Goal: Check status: Check status

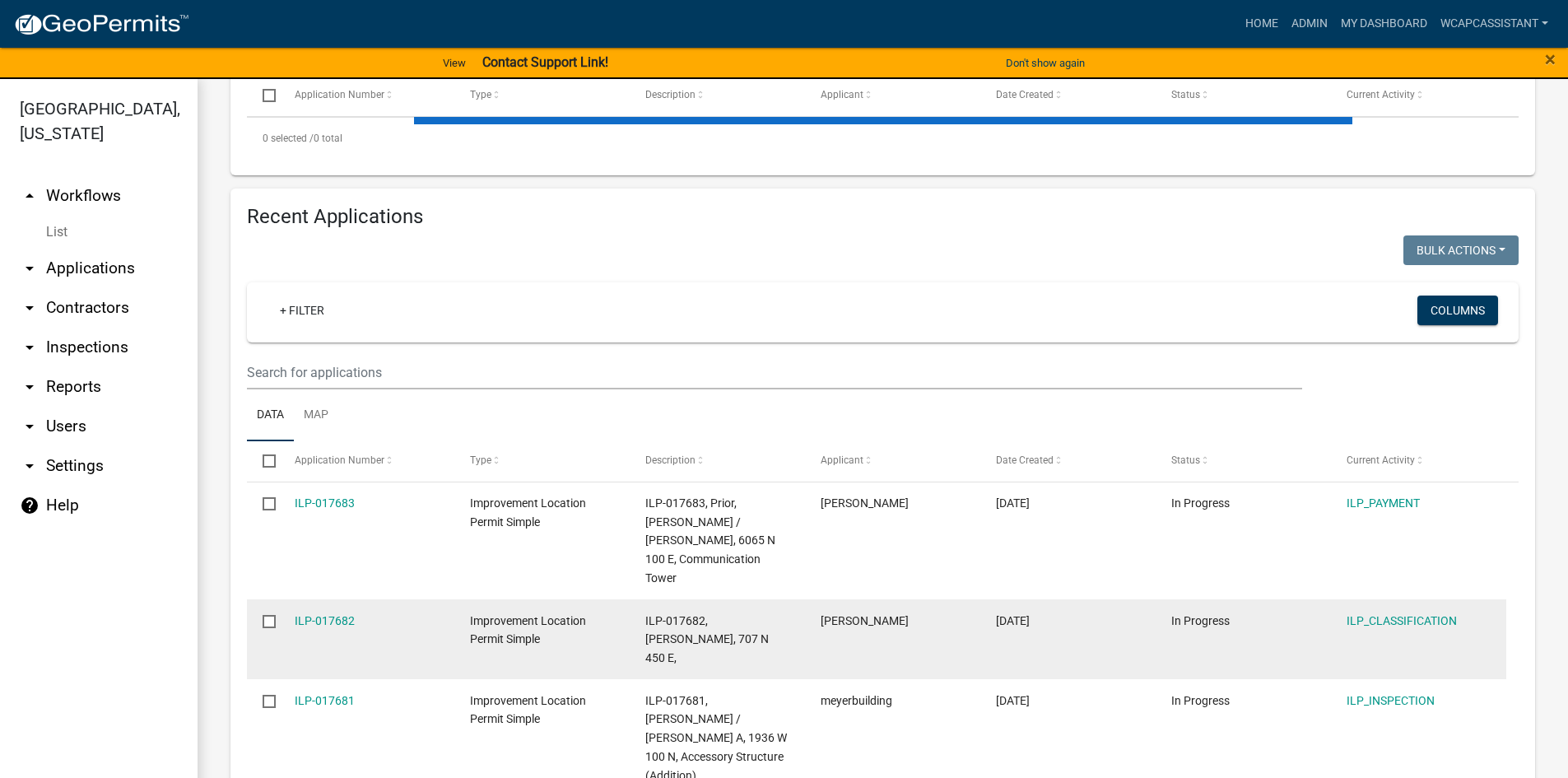
scroll to position [494, 0]
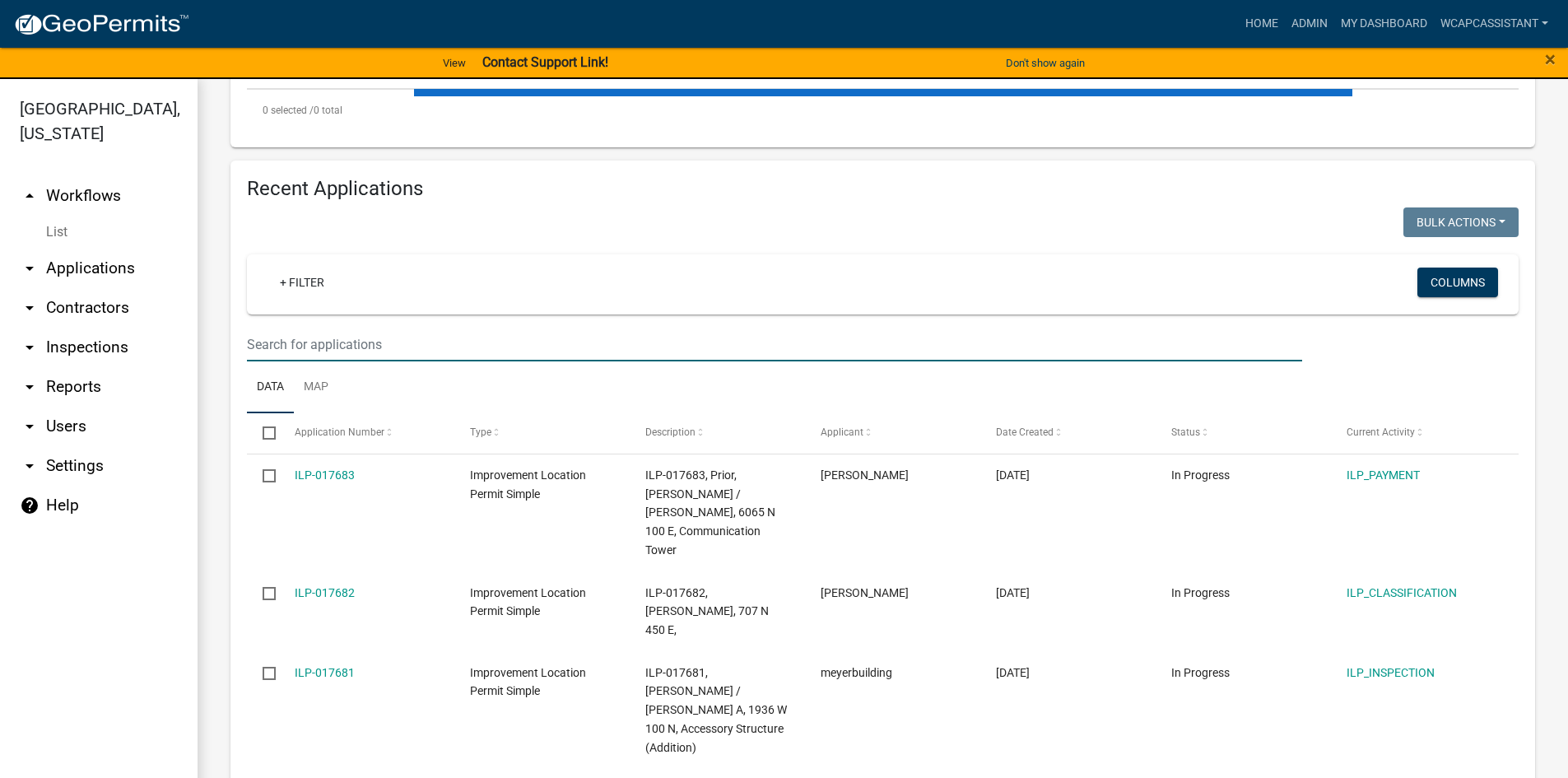
click at [320, 342] on input "text" at bounding box center [774, 344] width 1056 height 34
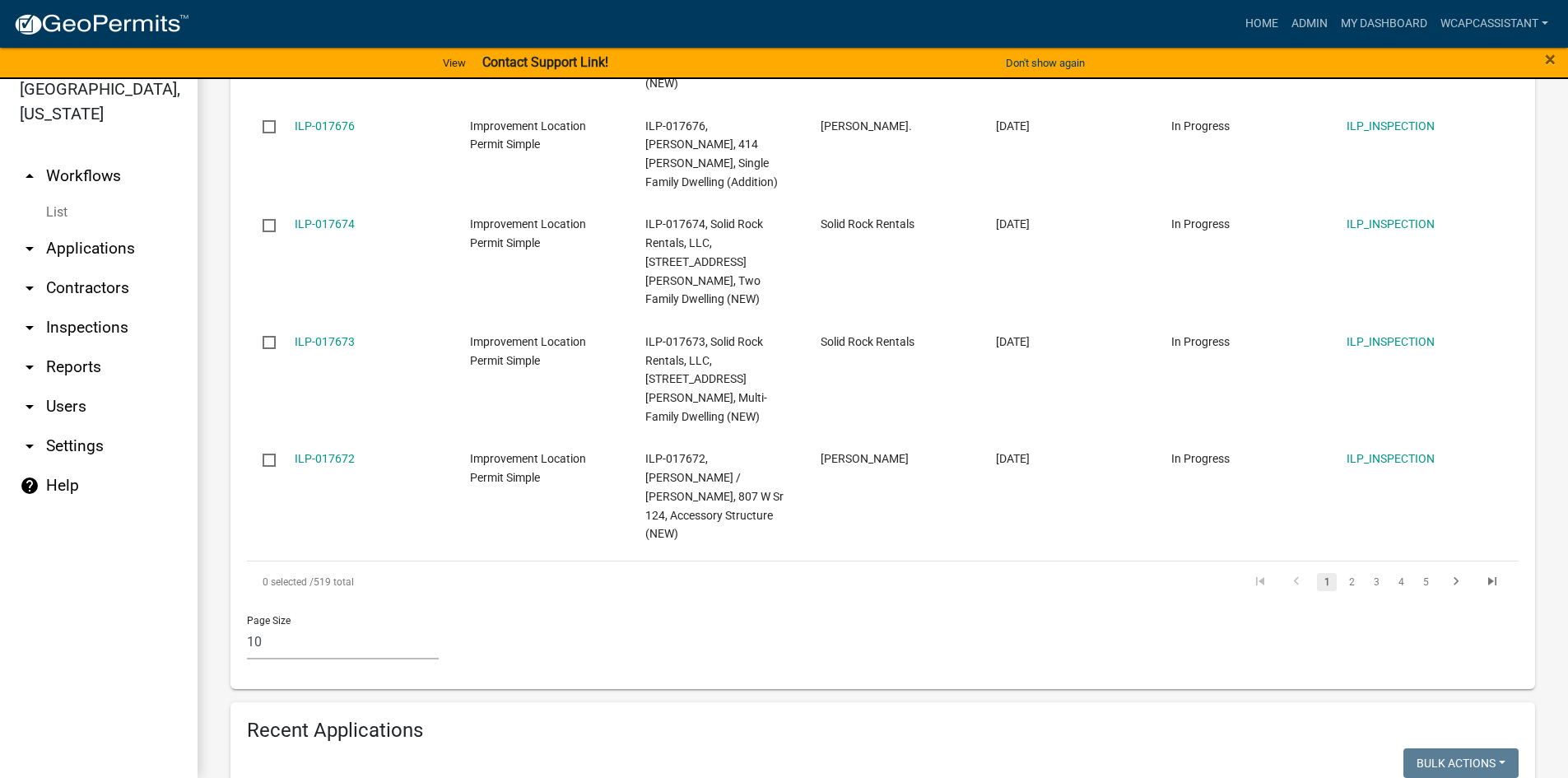
scroll to position [1232, 0]
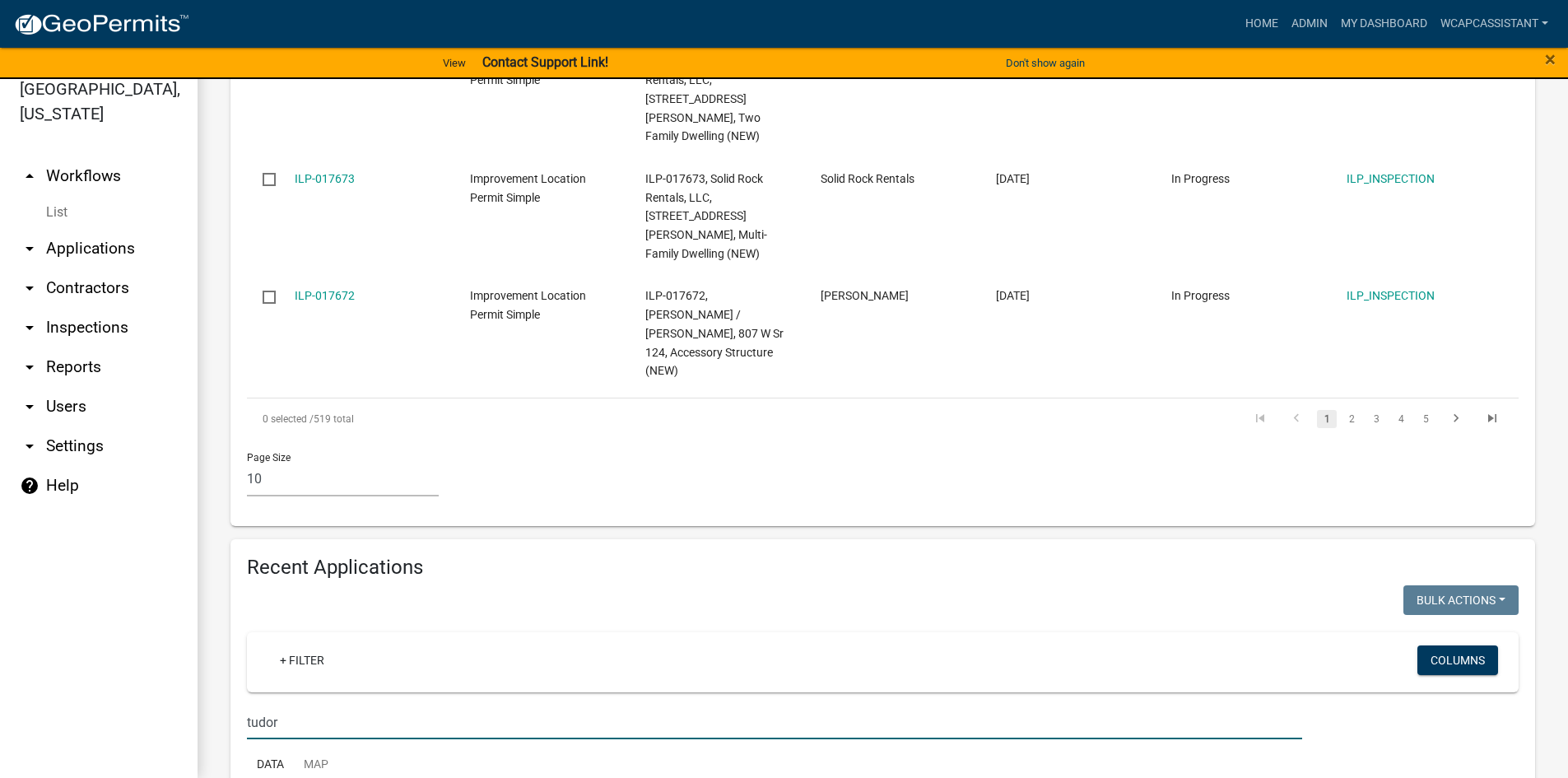
click at [262, 705] on input "tudor" at bounding box center [774, 722] width 1056 height 34
type input "7"
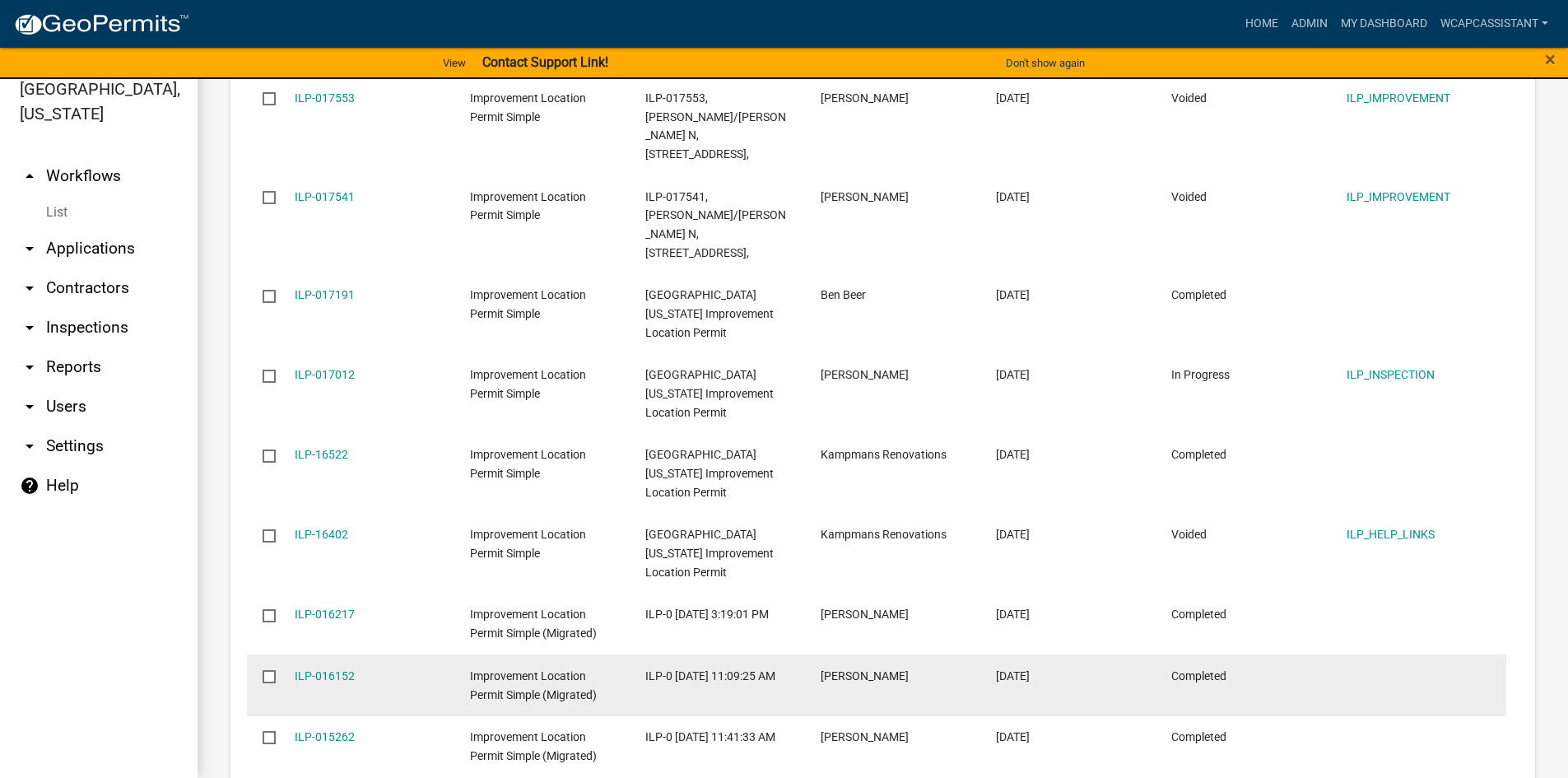
scroll to position [1989, 0]
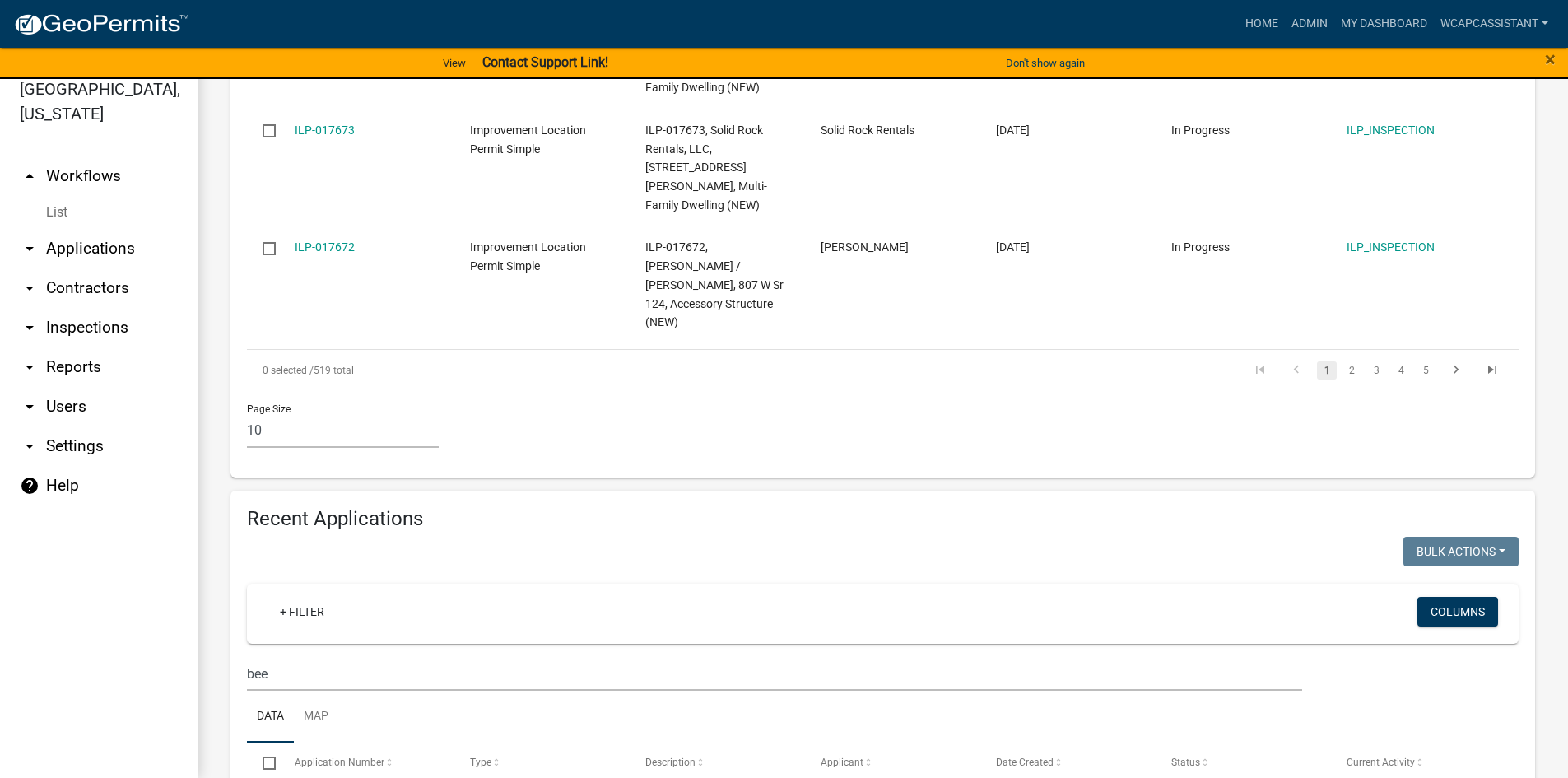
scroll to position [1261, 0]
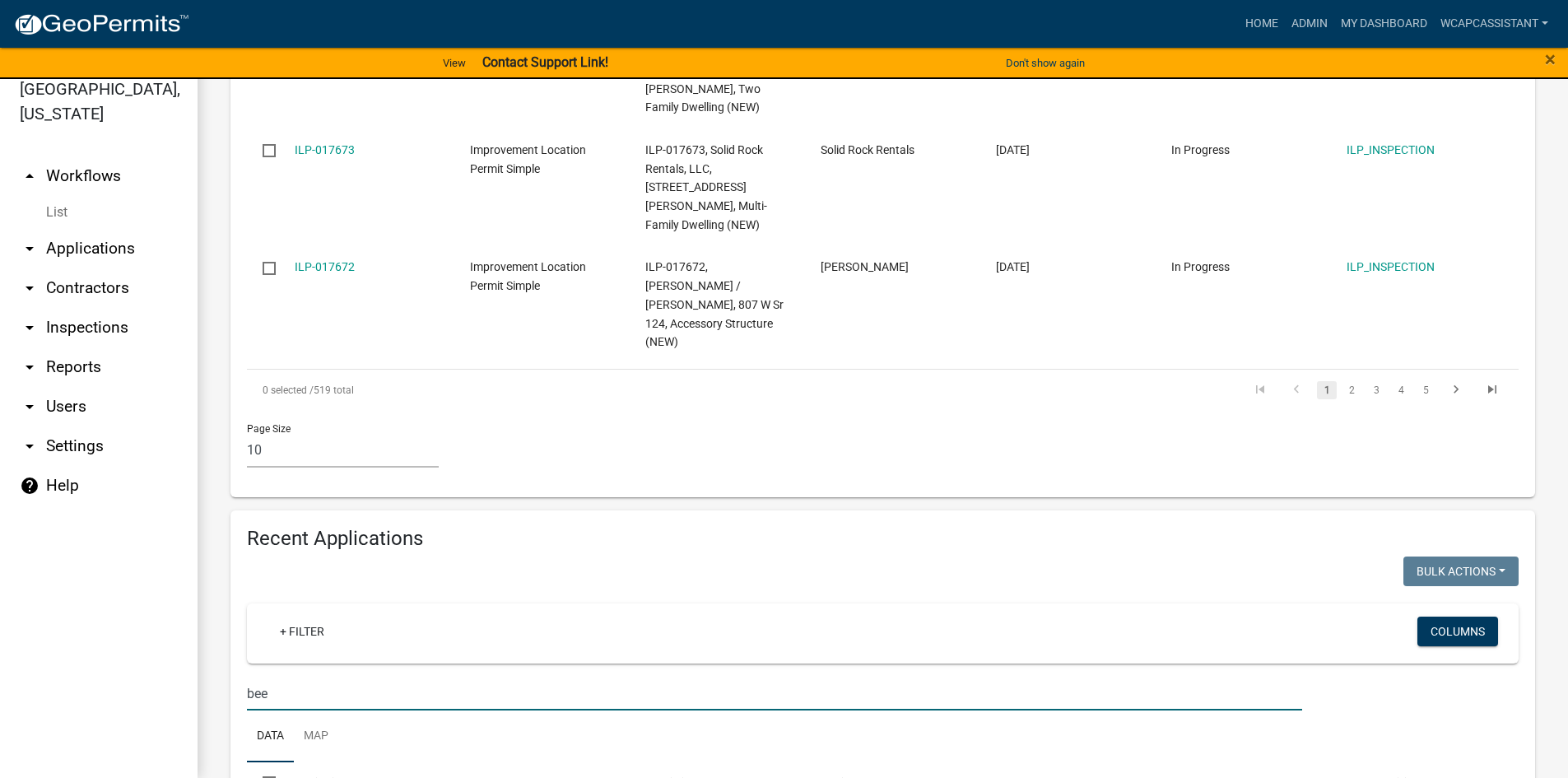
click at [266, 676] on input "bee" at bounding box center [774, 693] width 1056 height 34
type input "b"
type input "barkley"
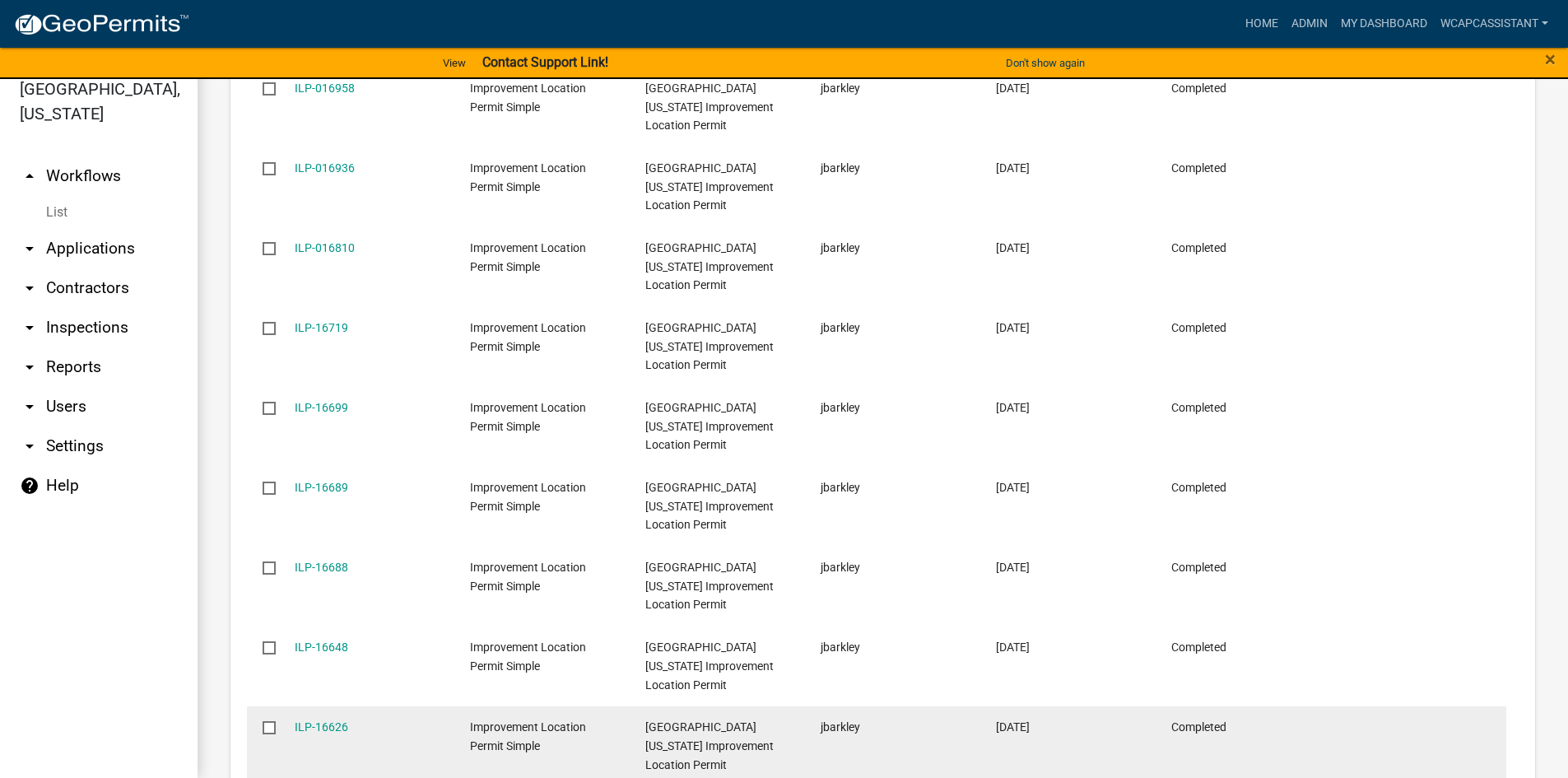
scroll to position [2064, 0]
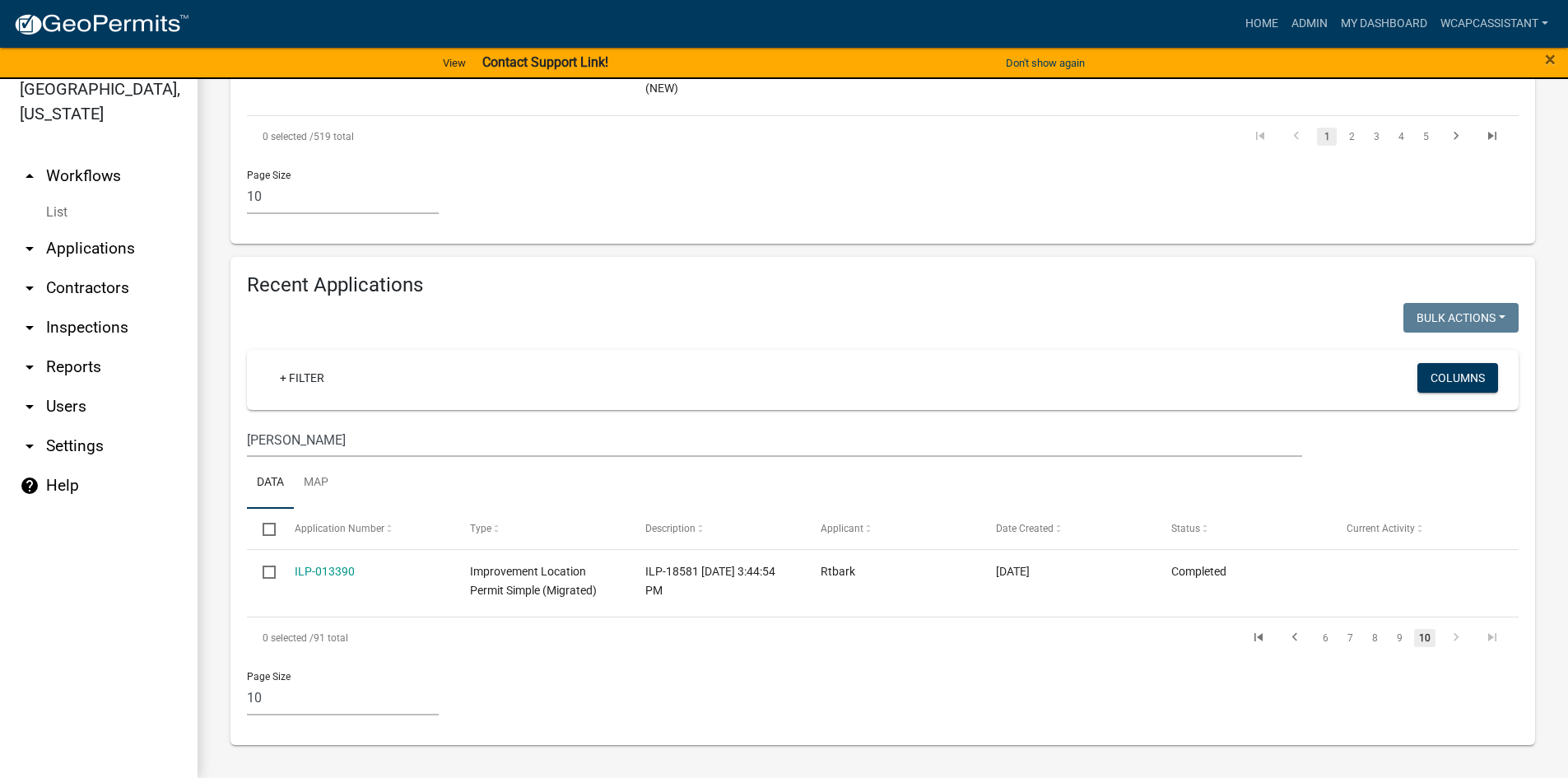
scroll to position [1326, 0]
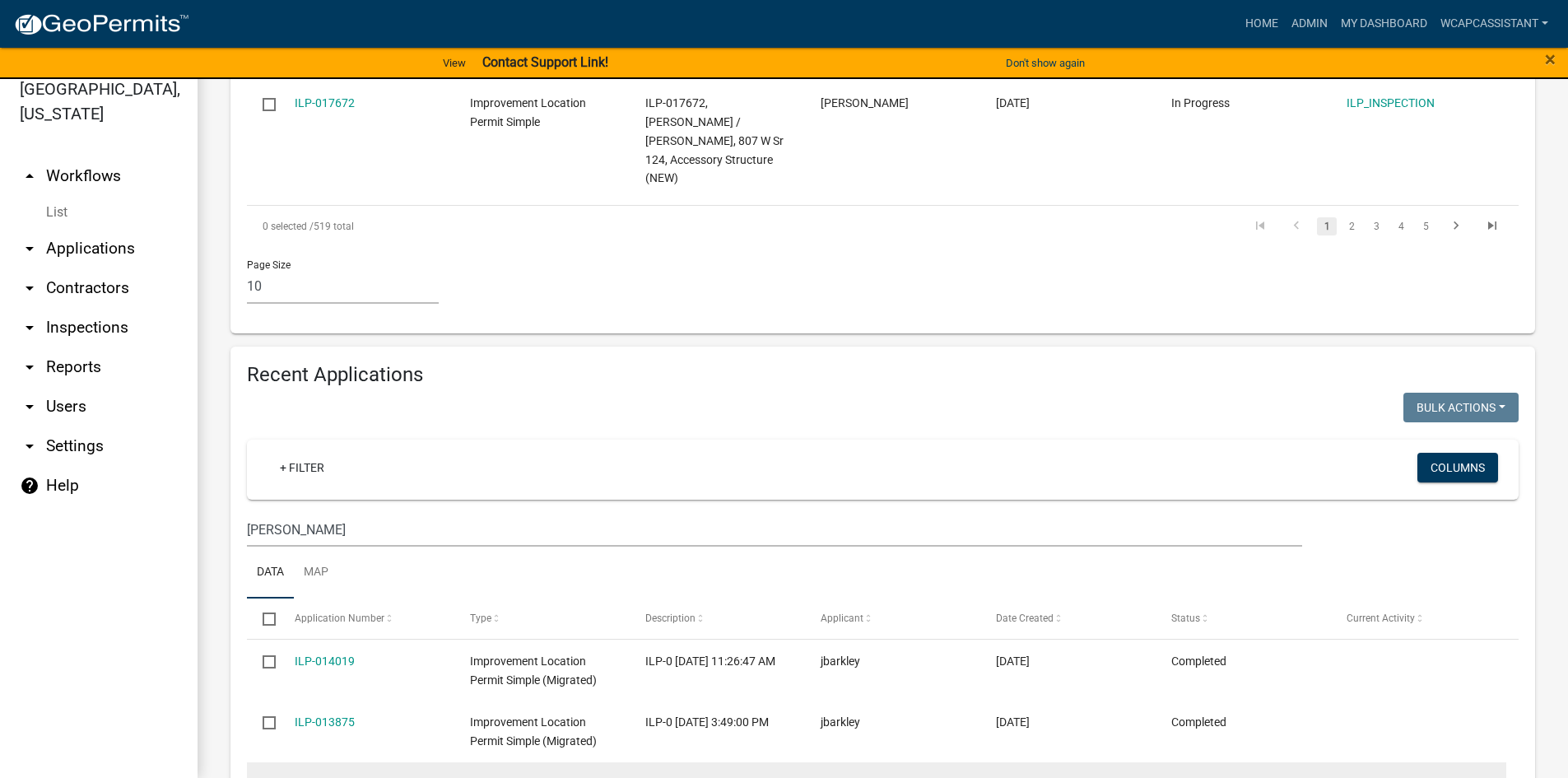
scroll to position [1878, 0]
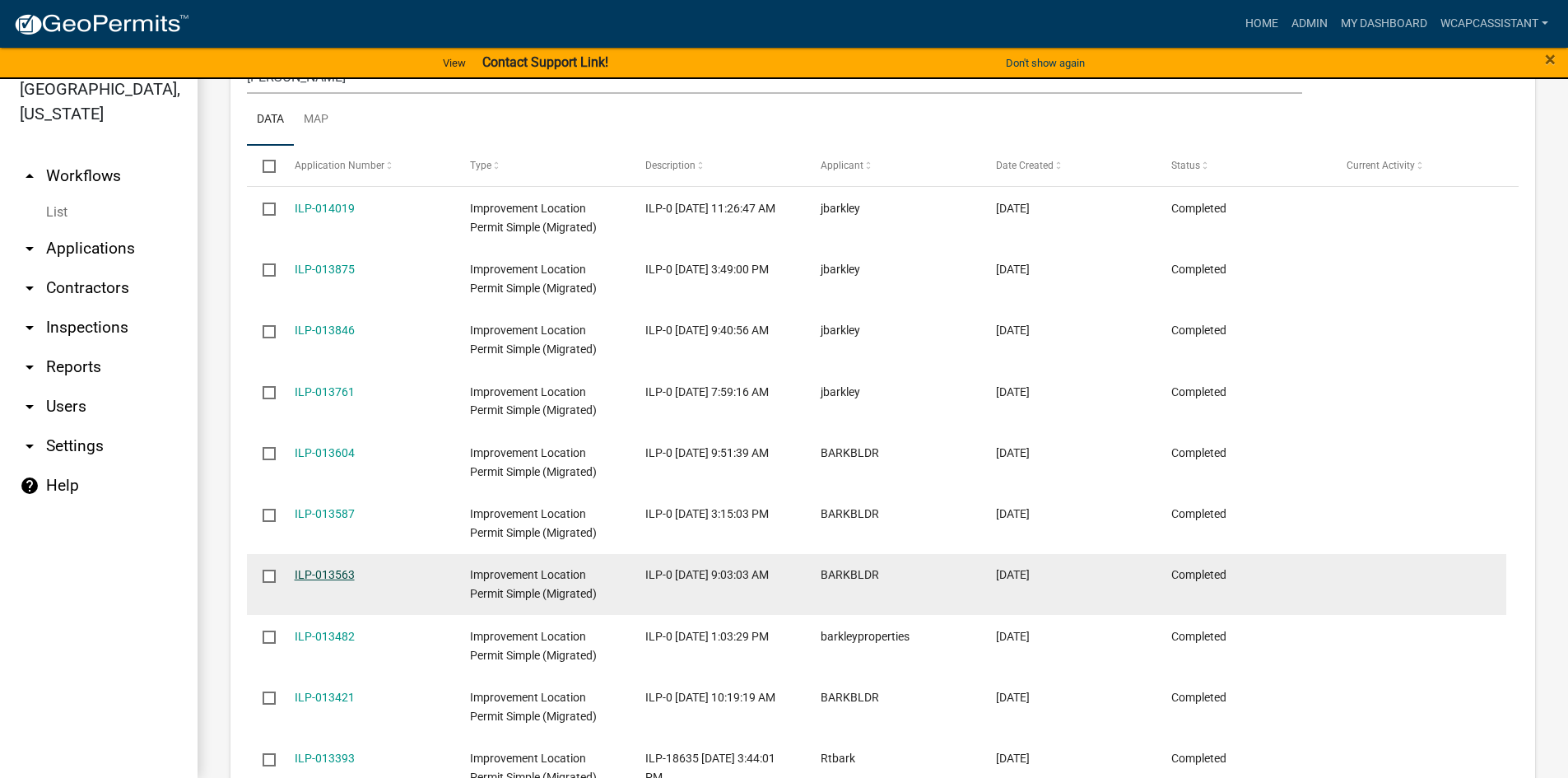
click at [316, 568] on link "ILP-013563" at bounding box center [324, 574] width 60 height 13
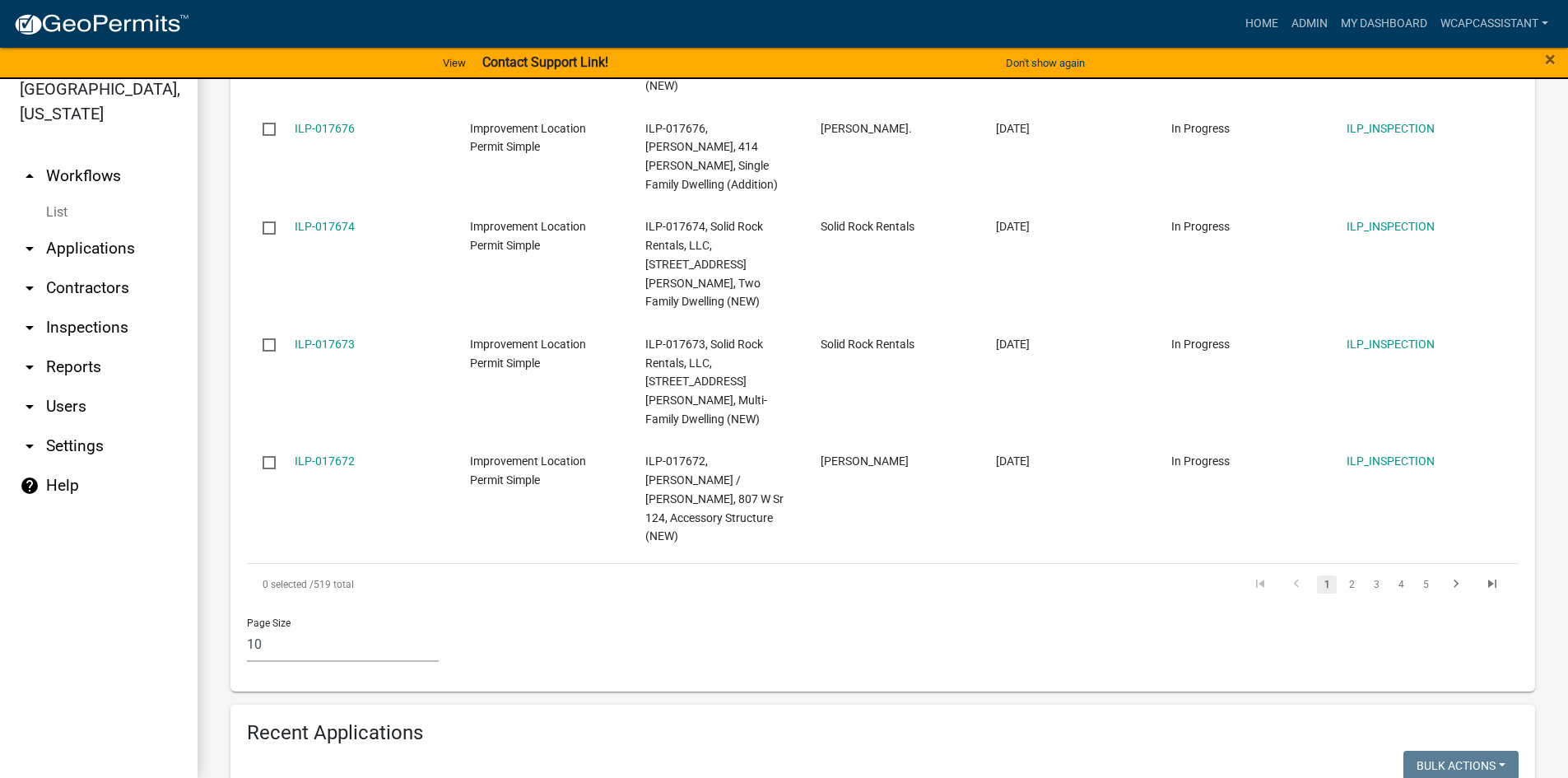
scroll to position [1050, 0]
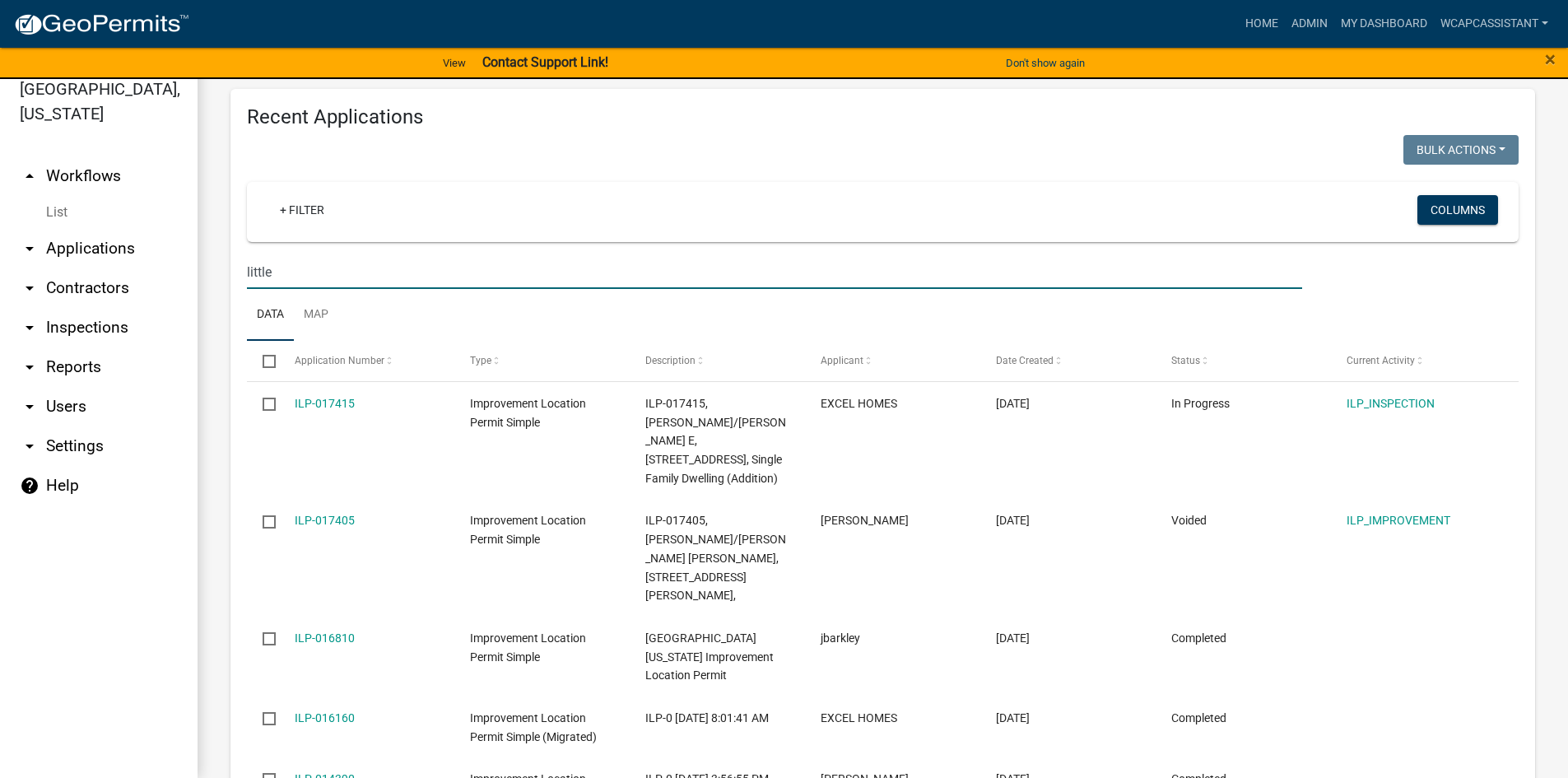
scroll to position [1699, 0]
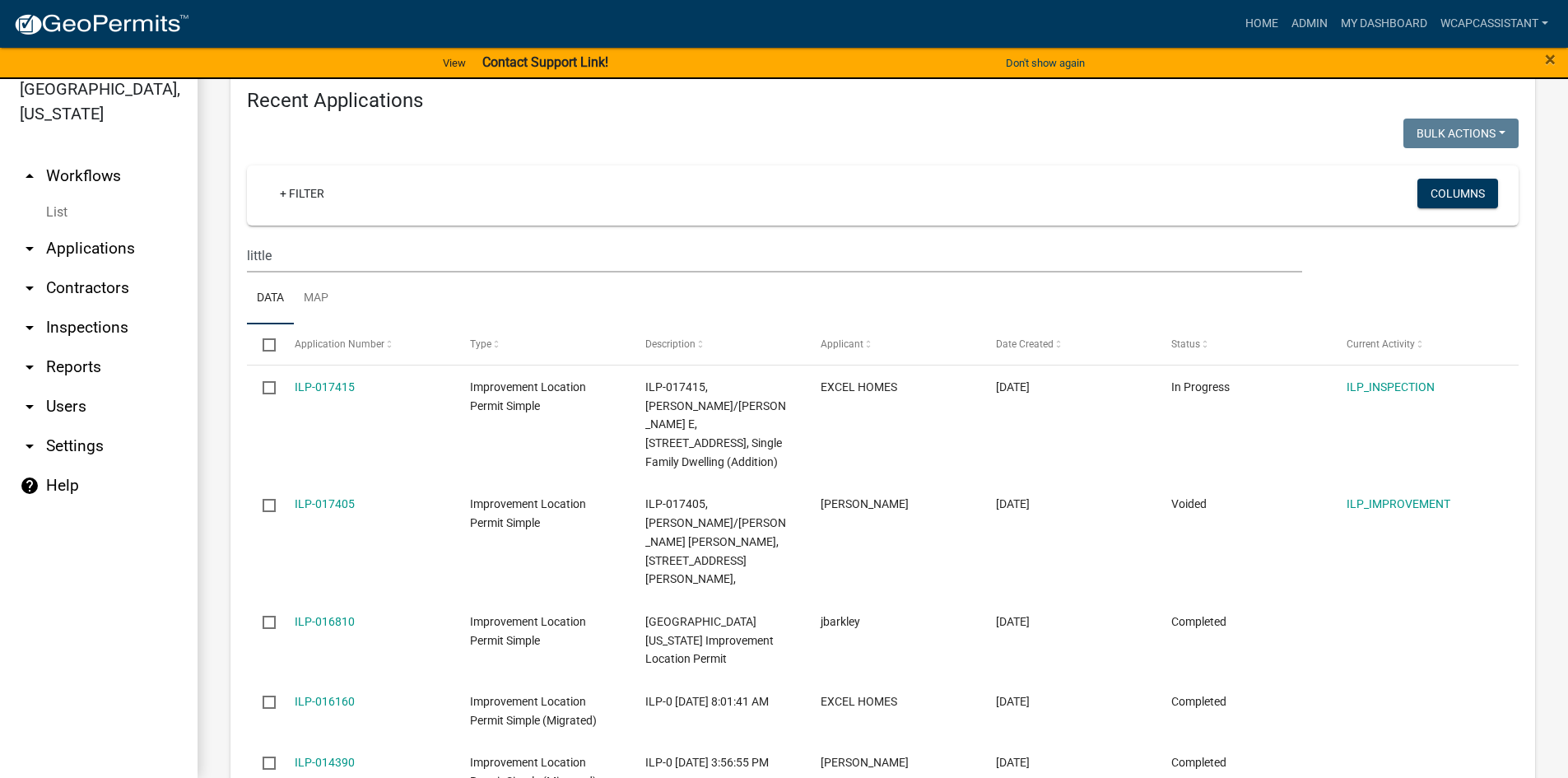
drag, startPoint x: 327, startPoint y: 633, endPoint x: 327, endPoint y: 641, distance: 8.0
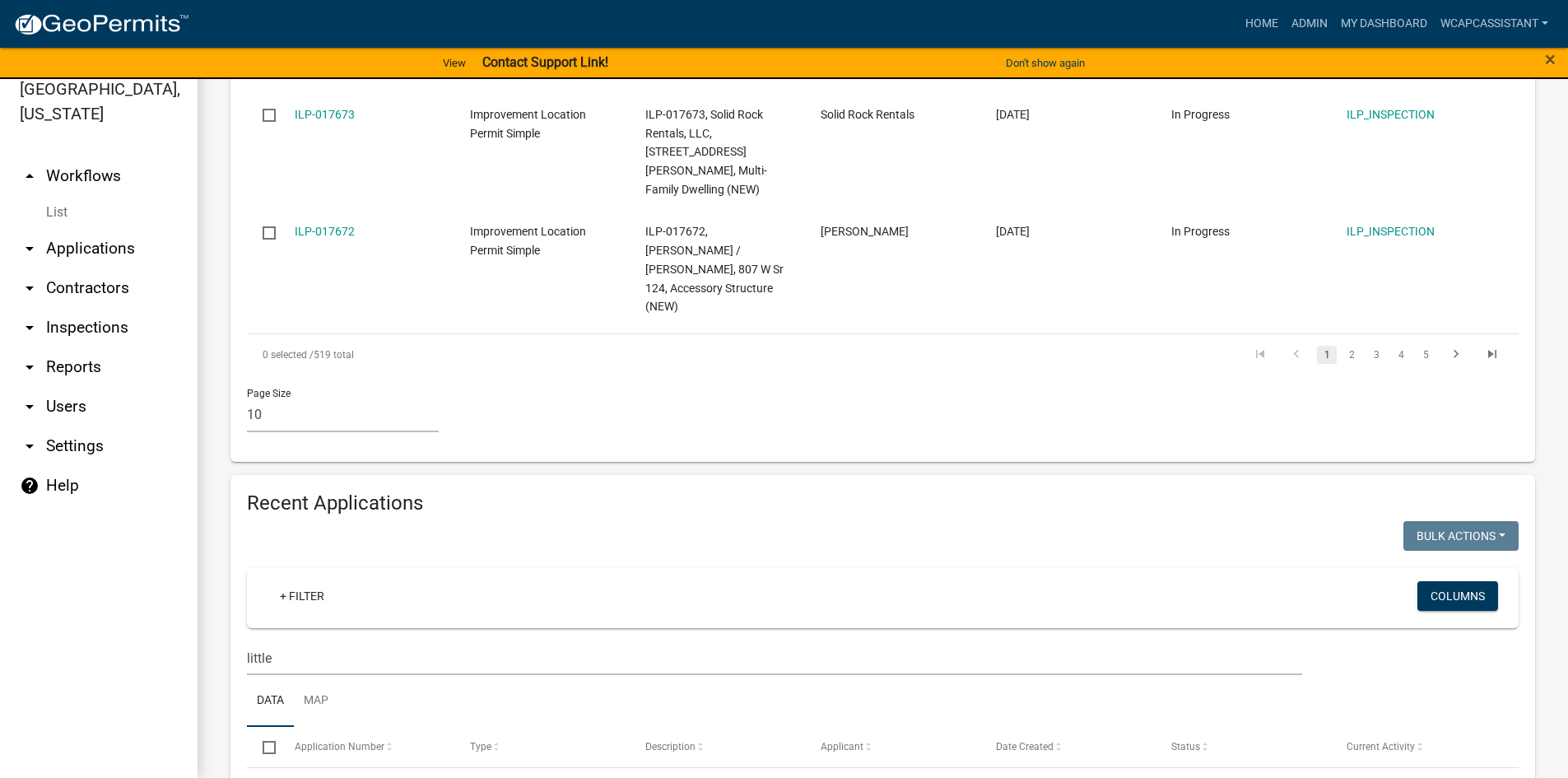
scroll to position [1205, 0]
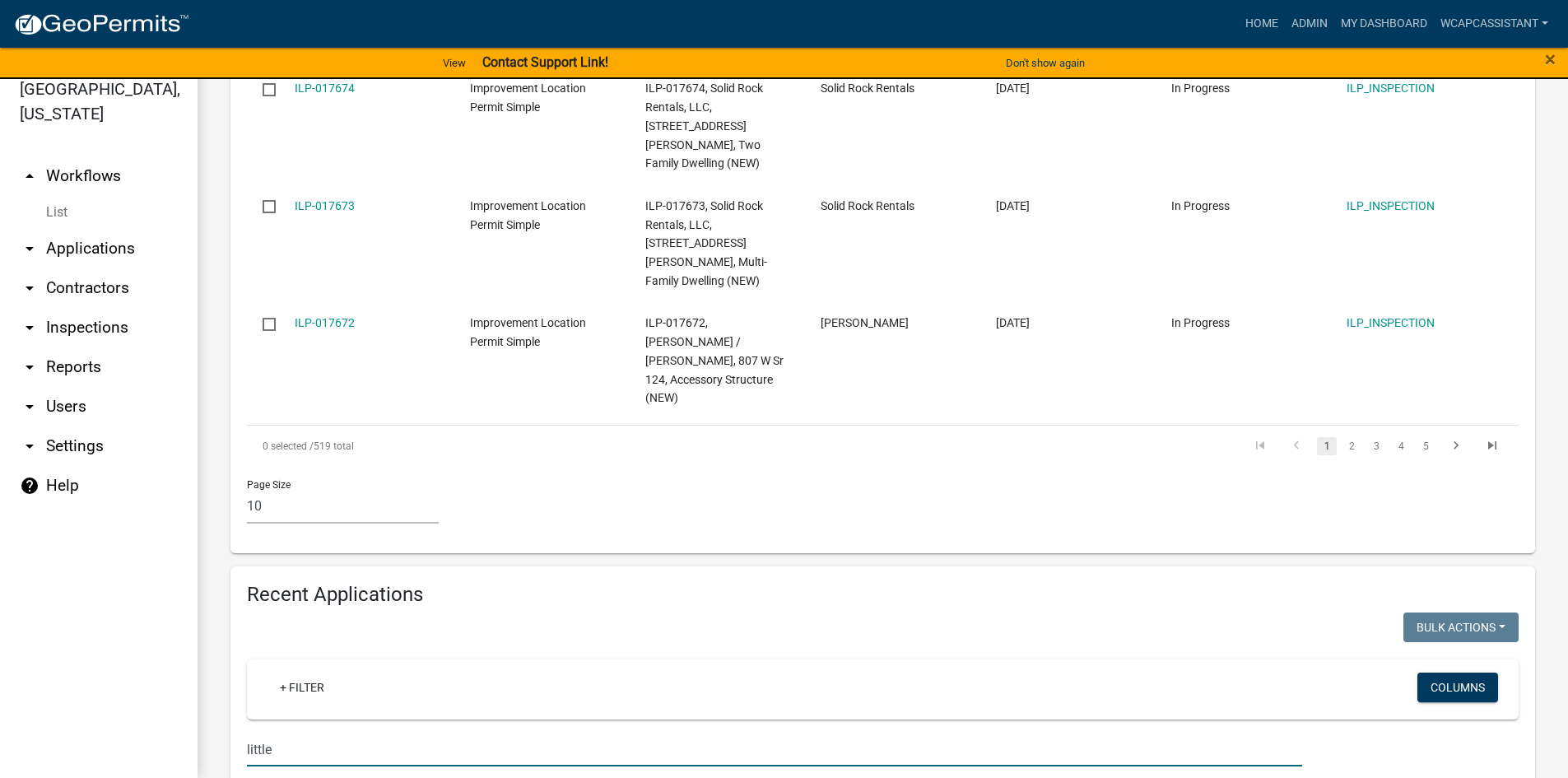
drag, startPoint x: 284, startPoint y: 567, endPoint x: 135, endPoint y: 567, distance: 149.0
click at [145, 567] on div "Wells County, Indiana arrow_drop_up Workflows List arrow_drop_down Applications…" at bounding box center [784, 419] width 1568 height 718
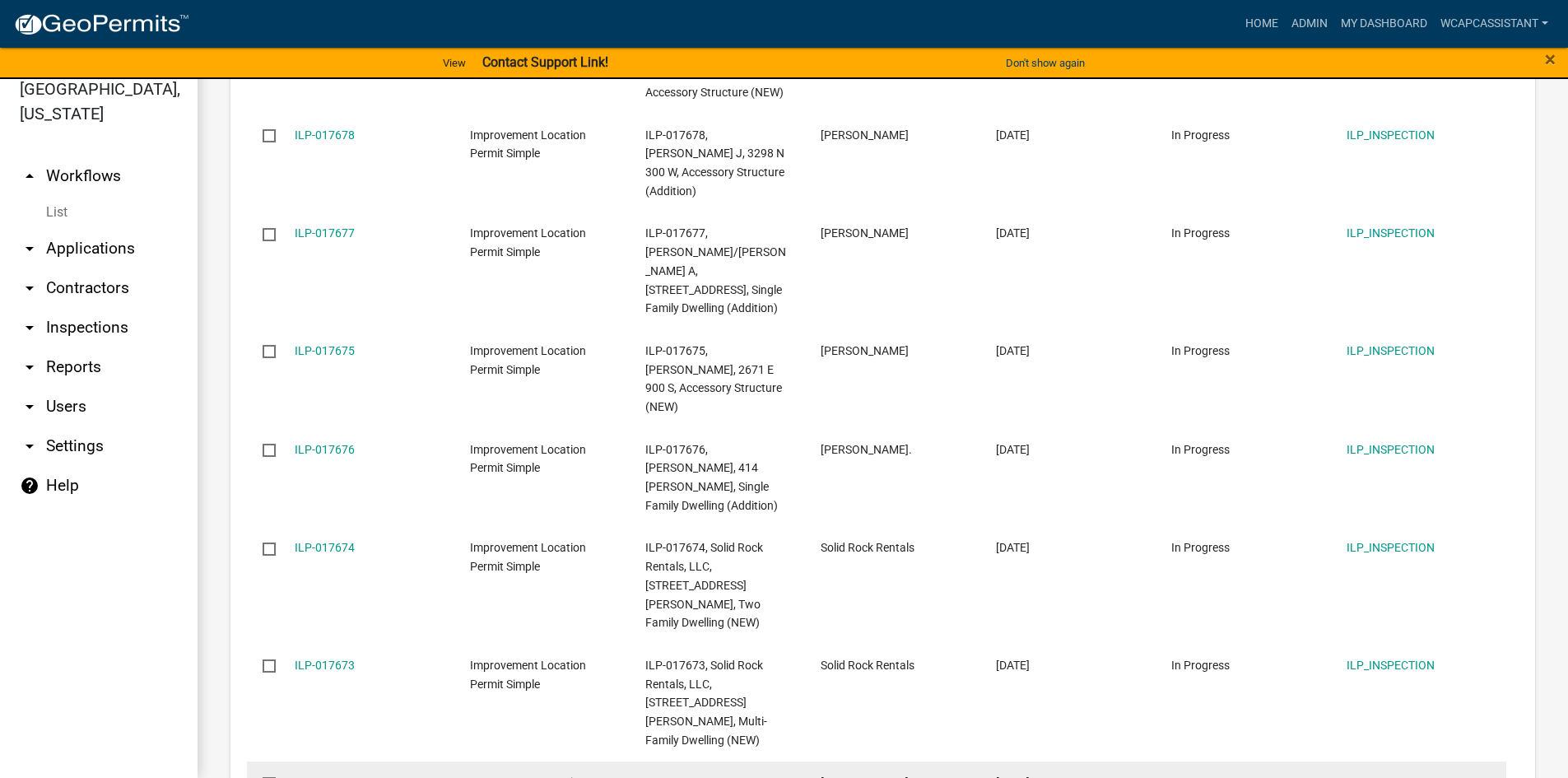
scroll to position [1239, 0]
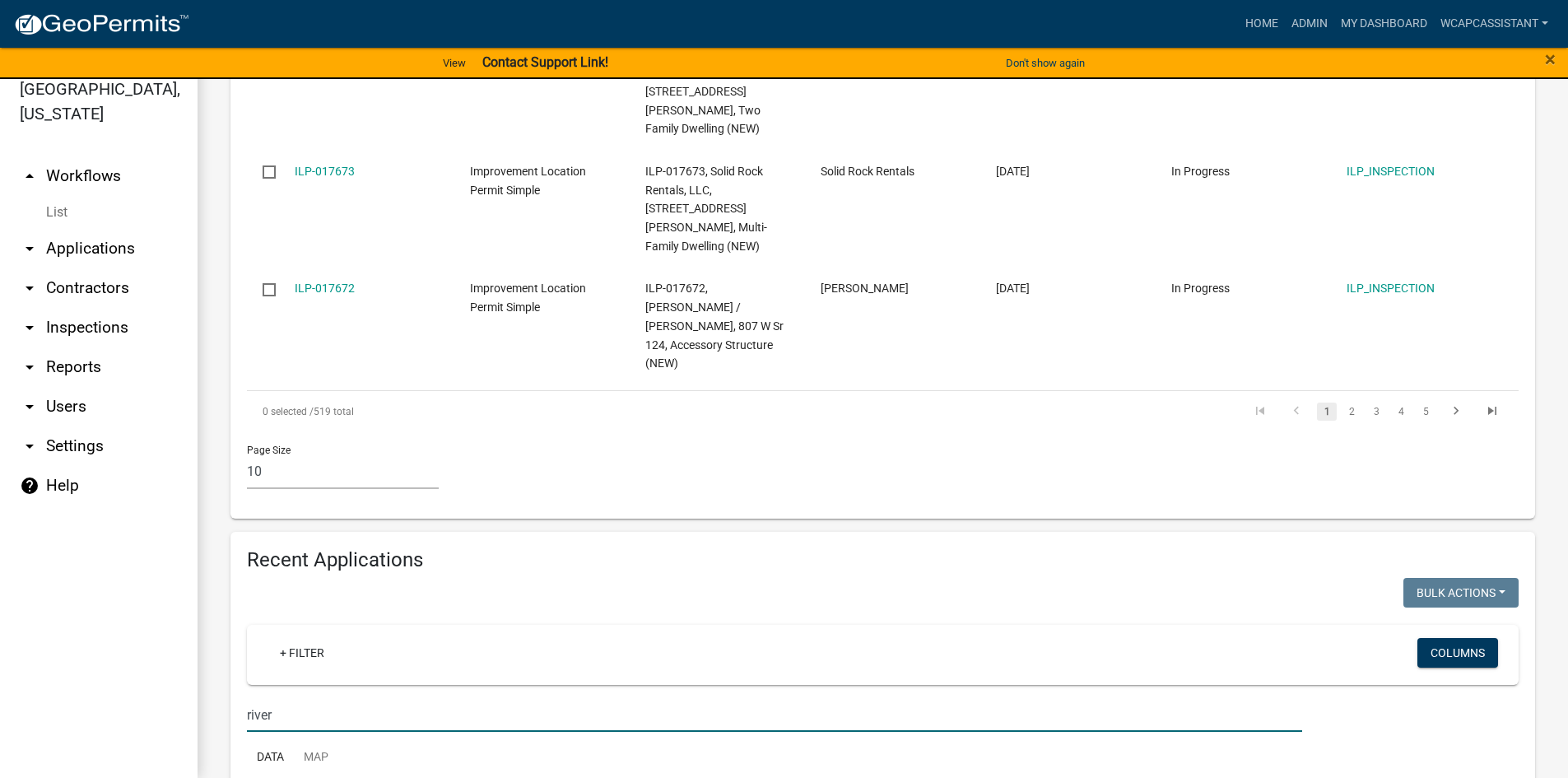
drag, startPoint x: 337, startPoint y: 534, endPoint x: 100, endPoint y: 538, distance: 237.0
click at [124, 542] on div "Wells County, Indiana arrow_drop_up Workflows List arrow_drop_down Applications…" at bounding box center [784, 419] width 1568 height 718
paste input "014391"
type input "014391"
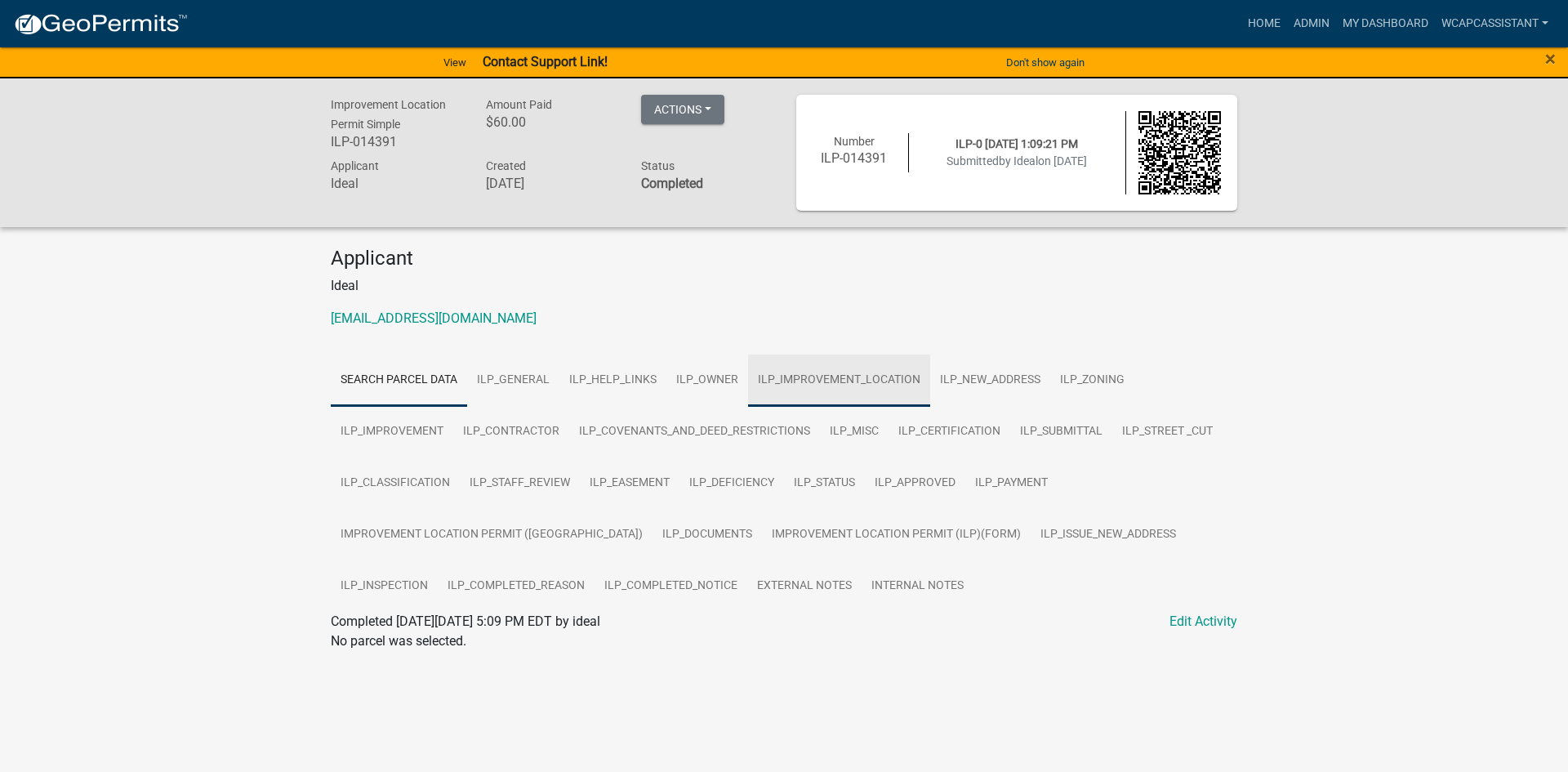
click at [856, 381] on link "ILP_IMPROVEMENT_LOCATION" at bounding box center [840, 381] width 183 height 52
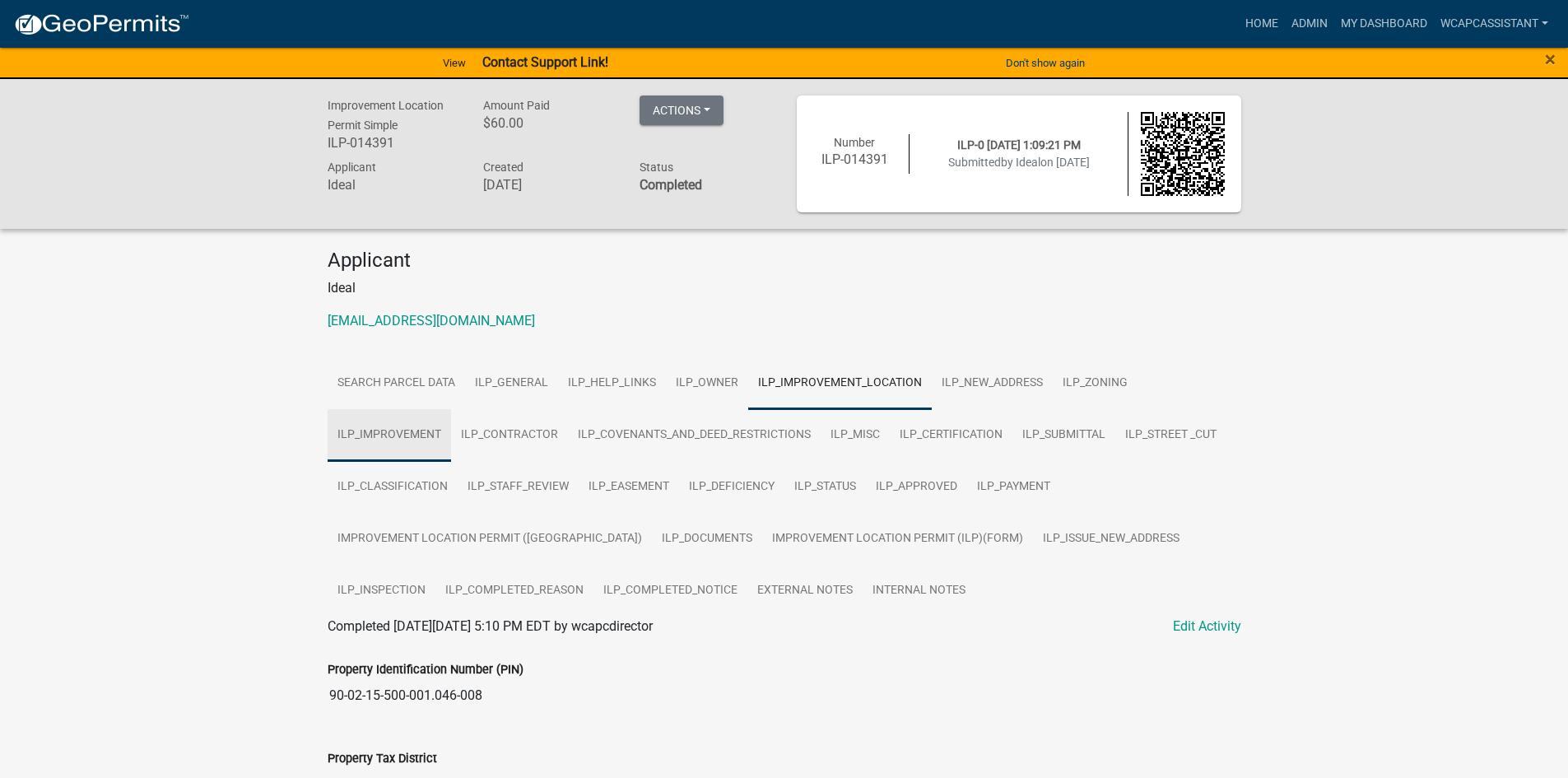
click at [417, 429] on link "ILP_IMPROVEMENT" at bounding box center [389, 435] width 124 height 53
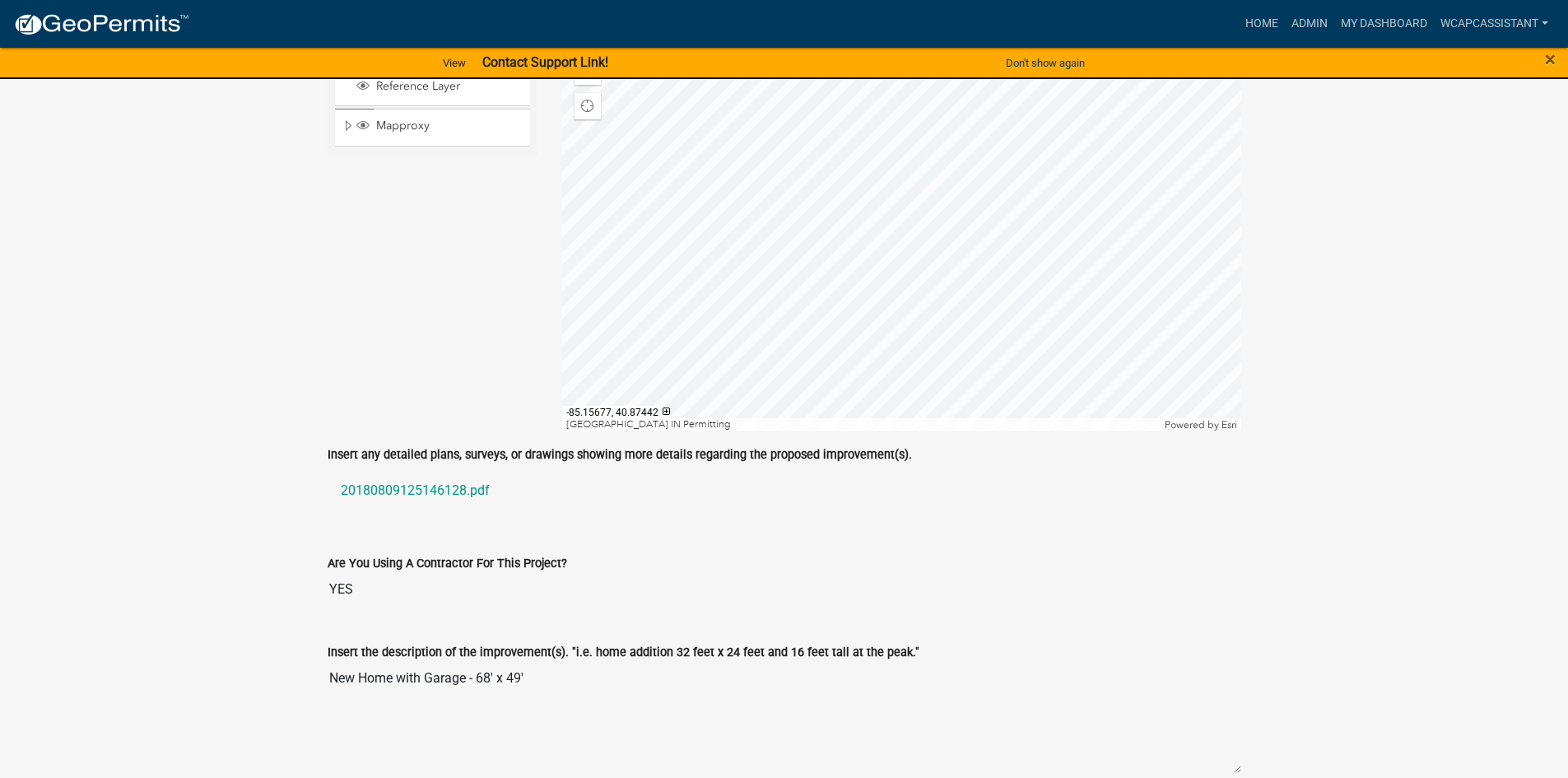
scroll to position [659, 0]
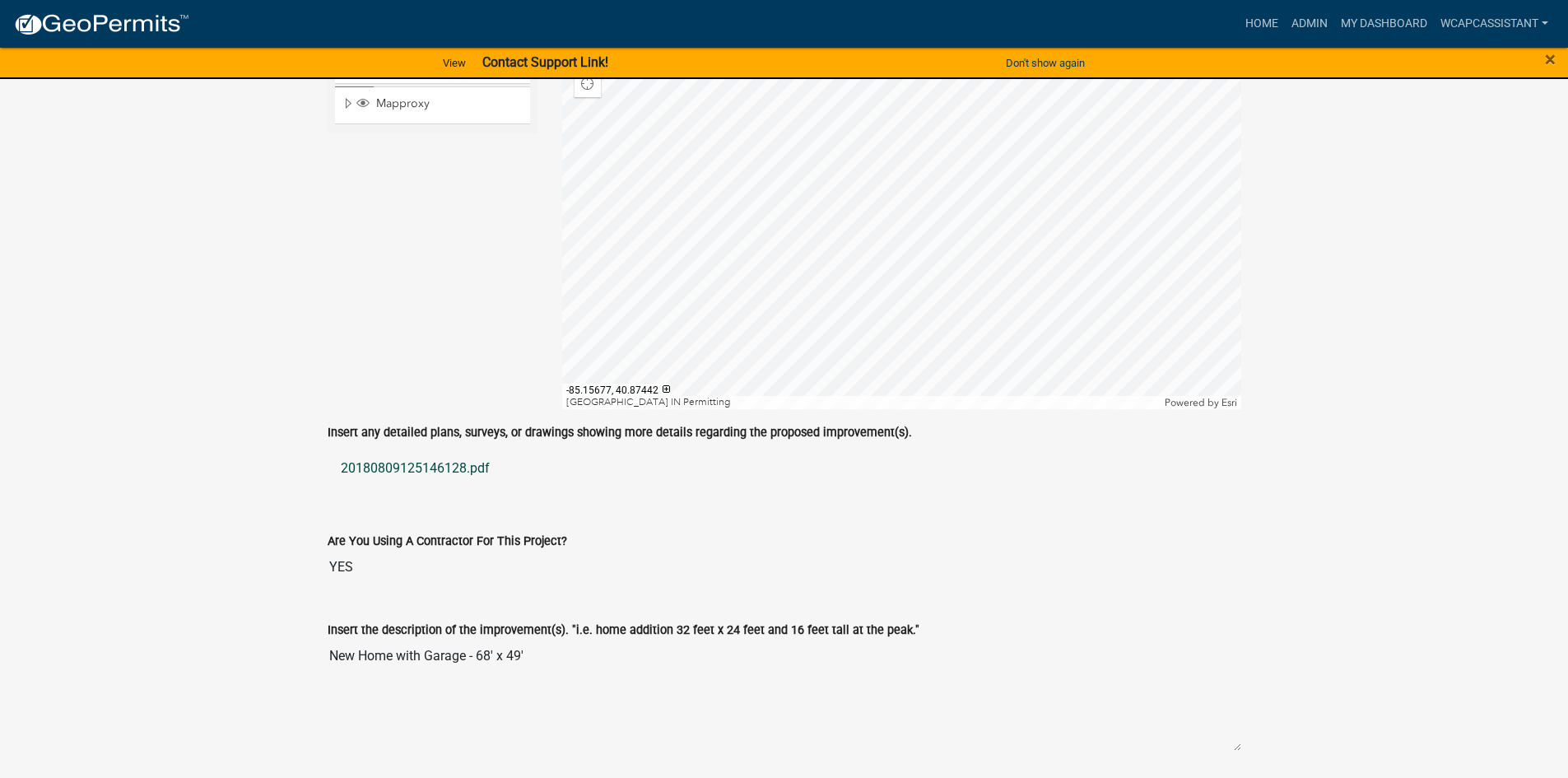
click at [447, 471] on link "20180809125146128.pdf" at bounding box center [784, 468] width 914 height 39
